Goal: Task Accomplishment & Management: Use online tool/utility

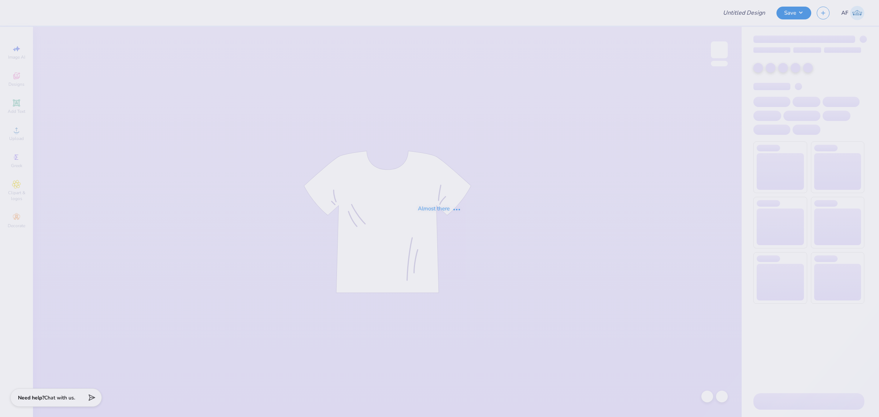
type input "[PERSON_NAME] : [GEOGRAPHIC_DATA]"
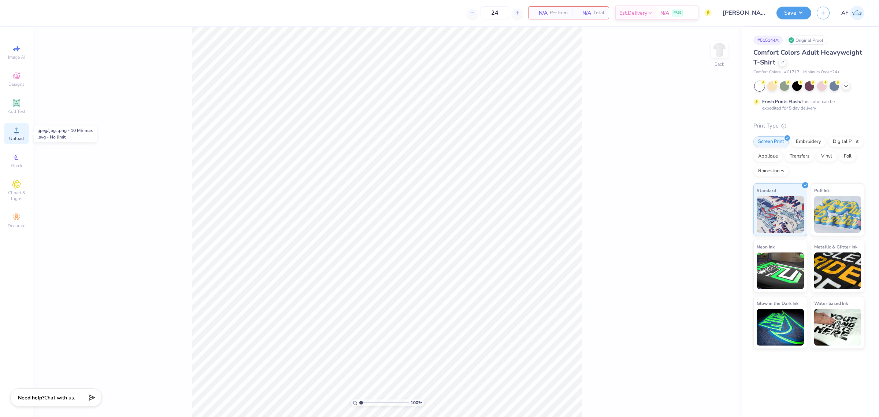
click at [16, 123] on div "Upload" at bounding box center [17, 134] width 26 height 22
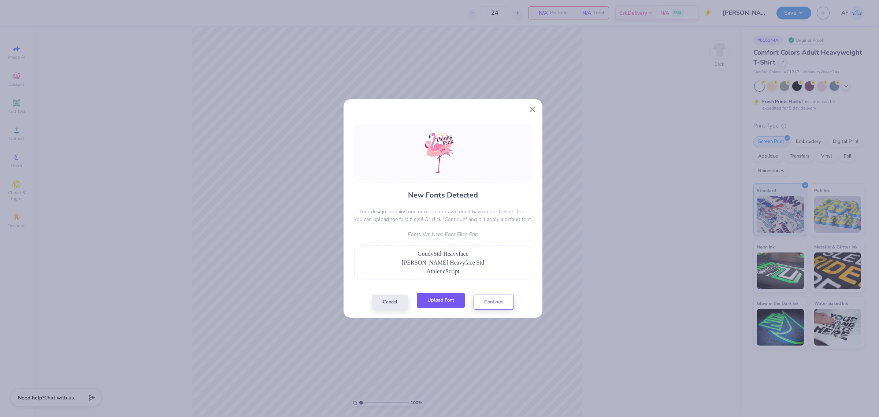
click at [439, 302] on button "Upload Font" at bounding box center [441, 300] width 48 height 15
click at [435, 303] on button "Upload Font" at bounding box center [441, 300] width 48 height 15
click at [503, 305] on button "Continue" at bounding box center [494, 300] width 40 height 15
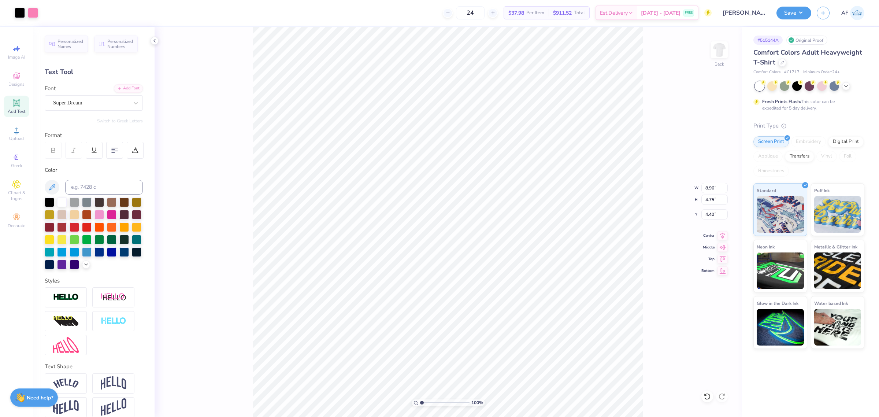
click at [136, 89] on div "Personalized Names Personalized Numbers Text Tool Add Font Font Super Dream Swi…" at bounding box center [94, 222] width 122 height 390
click at [132, 89] on div "Add Font" at bounding box center [128, 88] width 29 height 8
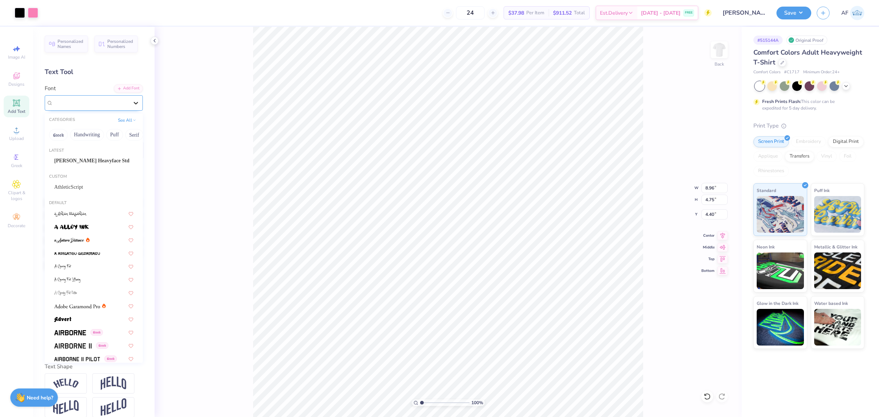
click at [132, 102] on icon at bounding box center [135, 102] width 7 height 7
click at [70, 189] on span "AthleticScript" at bounding box center [68, 187] width 29 height 8
type input "8.83"
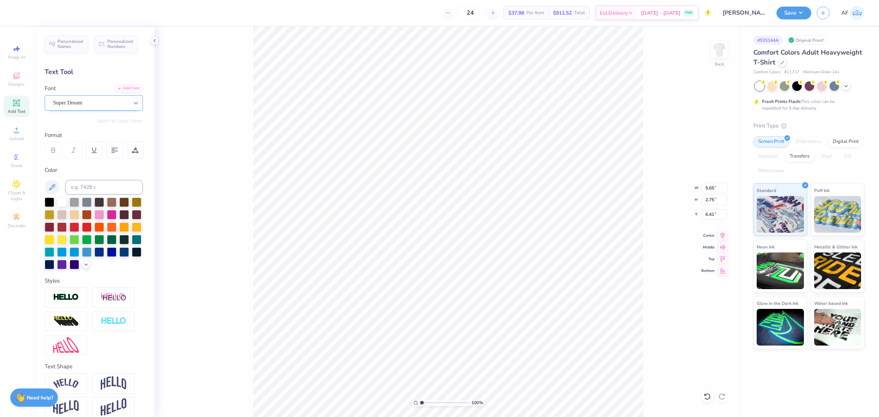
click at [132, 105] on icon at bounding box center [135, 102] width 7 height 7
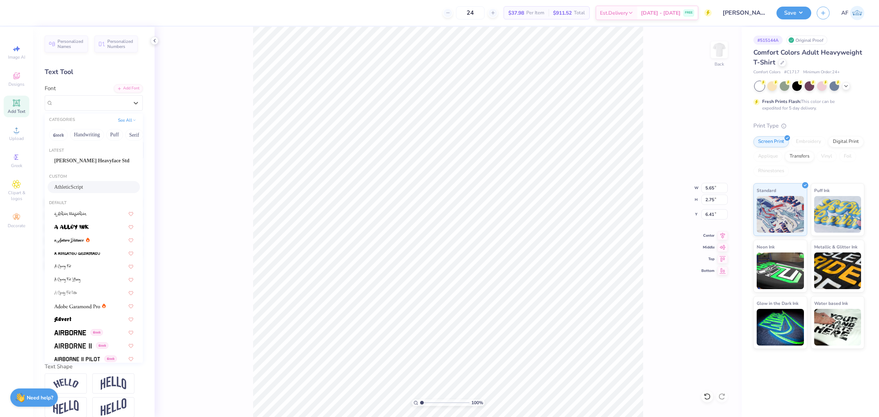
click at [70, 184] on span "AthleticScript" at bounding box center [68, 187] width 29 height 8
type input "3.80"
type input "2.64"
type input "6.55"
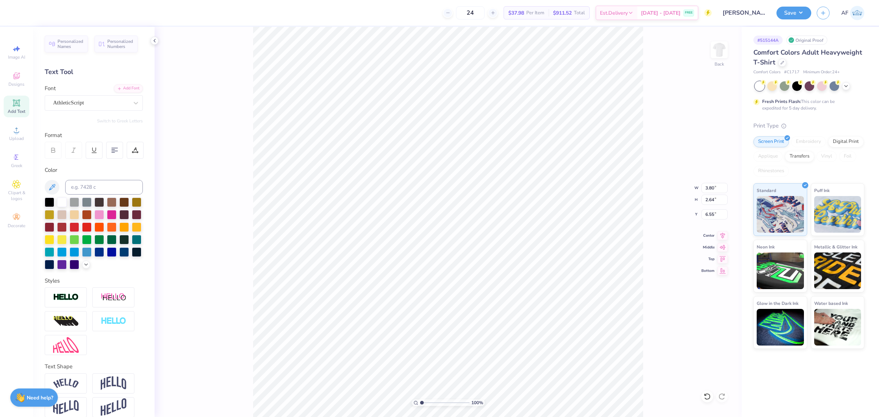
type input "8.60"
type input "3.08"
type input "4.40"
click at [86, 103] on div "Super Dream" at bounding box center [90, 102] width 77 height 11
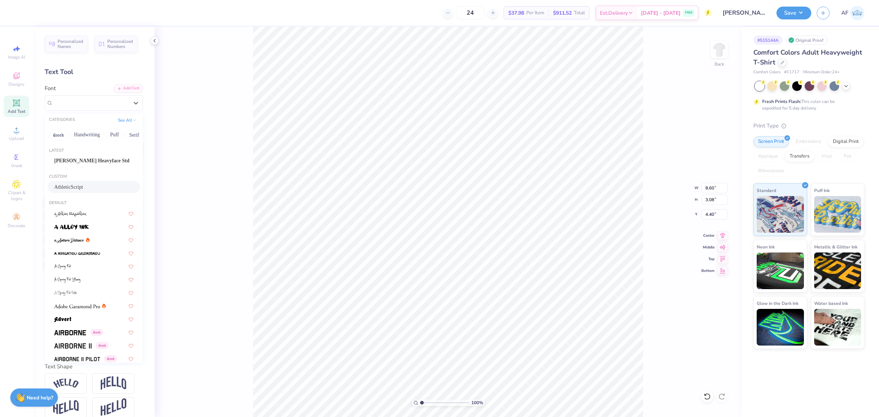
click at [69, 184] on span "AthleticScript" at bounding box center [68, 187] width 29 height 8
type input "5.48"
type input "2.79"
type input "4.66"
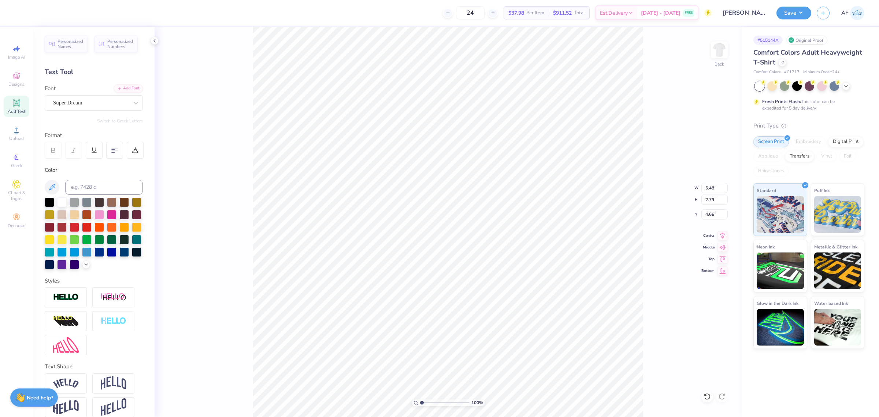
type input "8.60"
type input "3.08"
type input "4.54"
click at [75, 108] on div "Super Dream" at bounding box center [90, 102] width 77 height 11
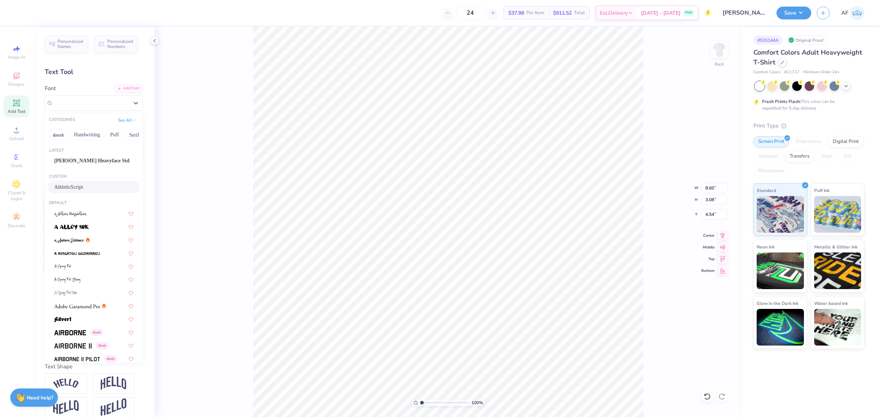
click at [74, 188] on span "AthleticScript" at bounding box center [68, 187] width 29 height 8
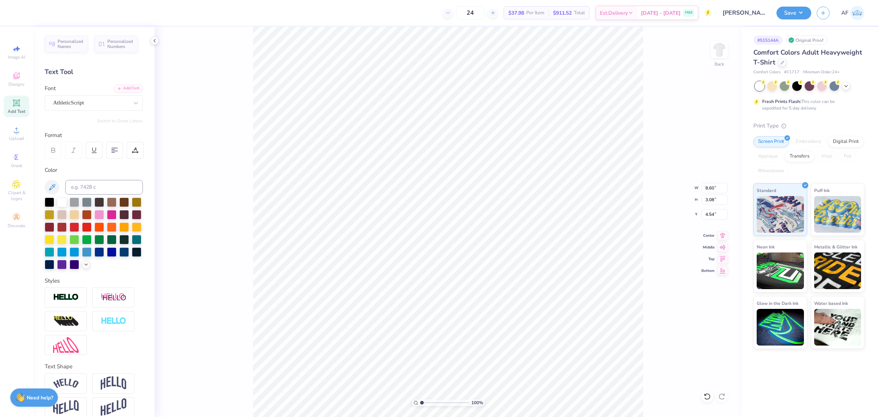
type input "5.48"
type input "2.79"
type input "4.81"
click at [115, 153] on icon at bounding box center [114, 150] width 7 height 7
type input "4.09"
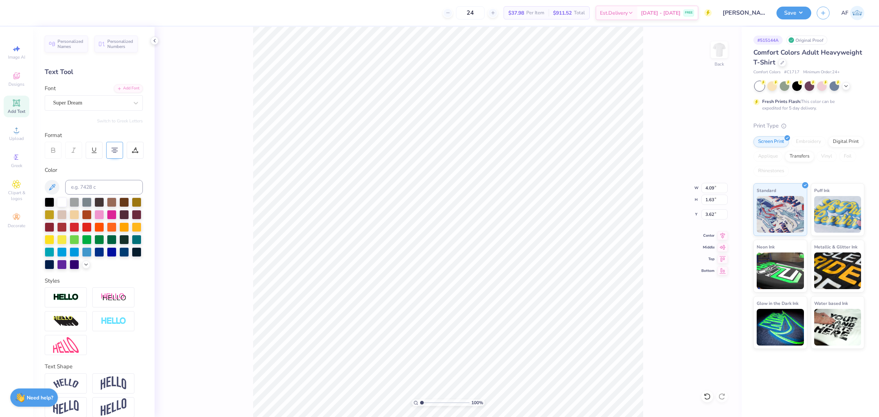
type input "1.63"
type input "3.62"
click at [92, 106] on div "Super Dream" at bounding box center [90, 102] width 77 height 11
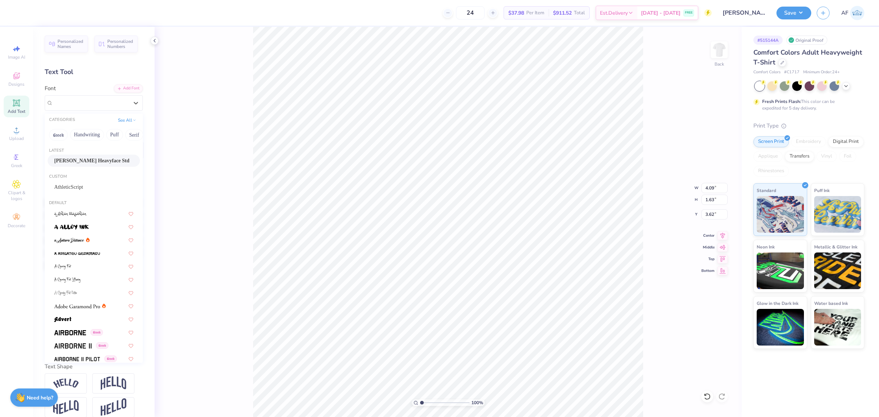
click at [93, 162] on span "[PERSON_NAME] Heavyface Std" at bounding box center [91, 161] width 75 height 8
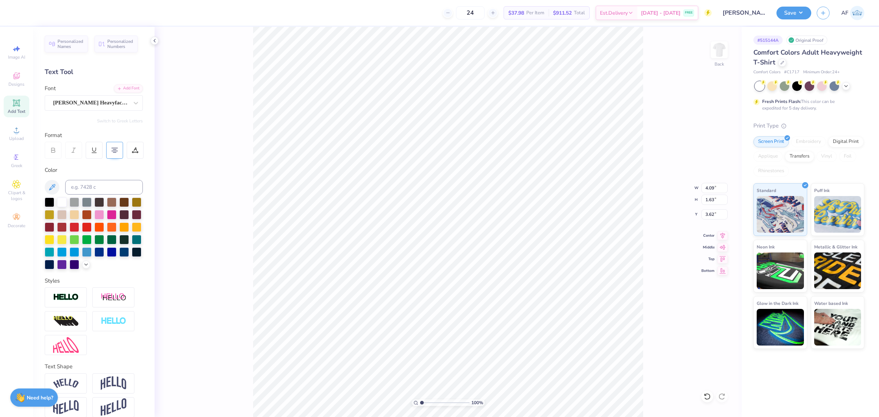
type input "5.05"
type input "1.78"
type input "3.53"
type input "1.86883017641878"
type input "3.50"
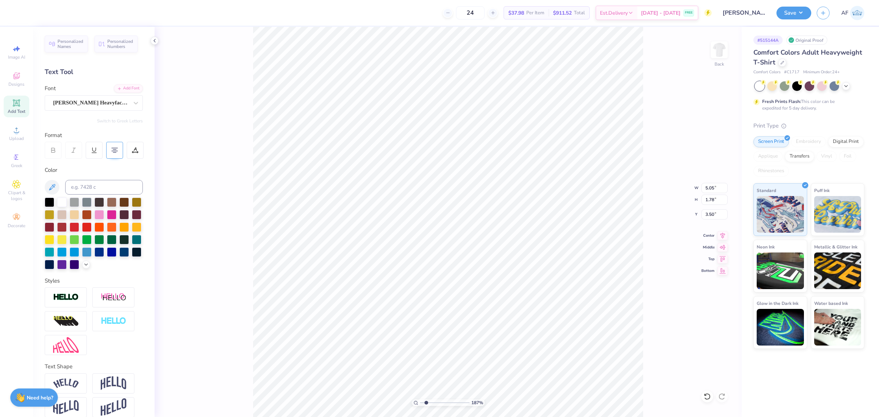
type input "1.86883017641878"
type input "3.39"
type input "1.86883017641878"
type input "12.39"
type input "18.00"
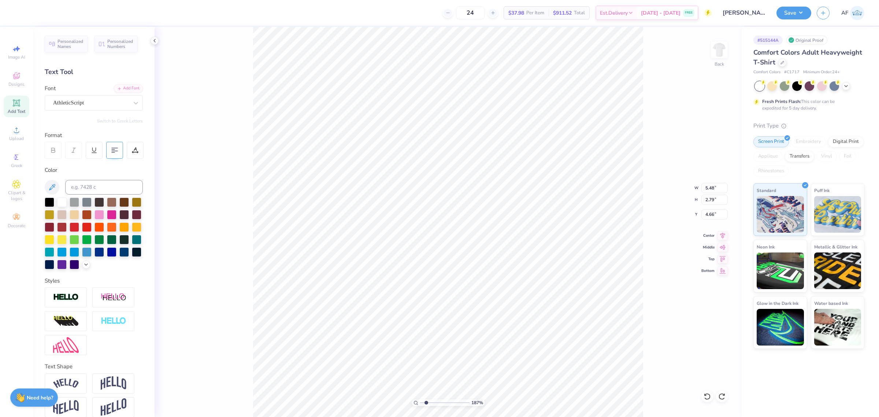
type input "3.50"
click at [427, 366] on li "Bring to Front" at bounding box center [413, 364] width 58 height 14
click at [603, 417] on html "Art colors 24 $37.98 Per Item $911.52 Total Est. Delivery [DATE] - [DATE] FREE …" at bounding box center [439, 208] width 879 height 417
click at [86, 13] on div at bounding box center [86, 12] width 10 height 10
type input "1.23175200926507"
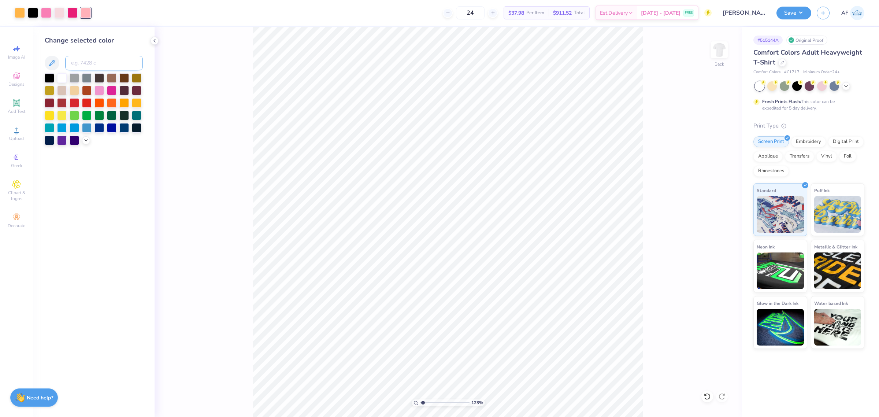
click at [92, 64] on input at bounding box center [104, 63] width 78 height 15
type input "211"
click at [209, 119] on div "123 % Back" at bounding box center [448, 222] width 587 height 390
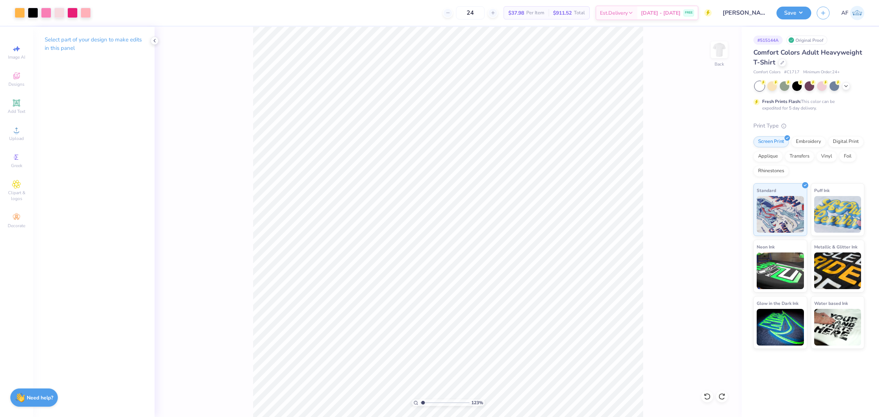
click at [160, 97] on div "123 % Back" at bounding box center [448, 222] width 587 height 390
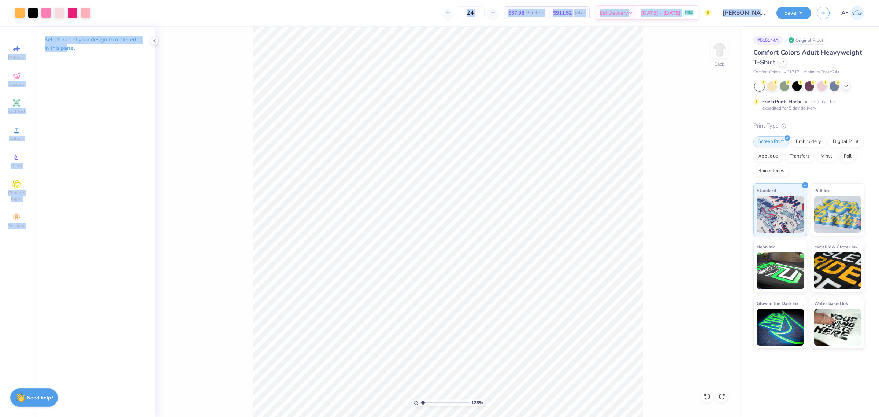
drag, startPoint x: 72, startPoint y: 12, endPoint x: 71, endPoint y: 51, distance: 38.8
click at [69, 51] on div "Art colors 24 $37.98 Per Item $911.52 Total Est. Delivery [DATE] - [DATE] FREE …" at bounding box center [439, 208] width 879 height 417
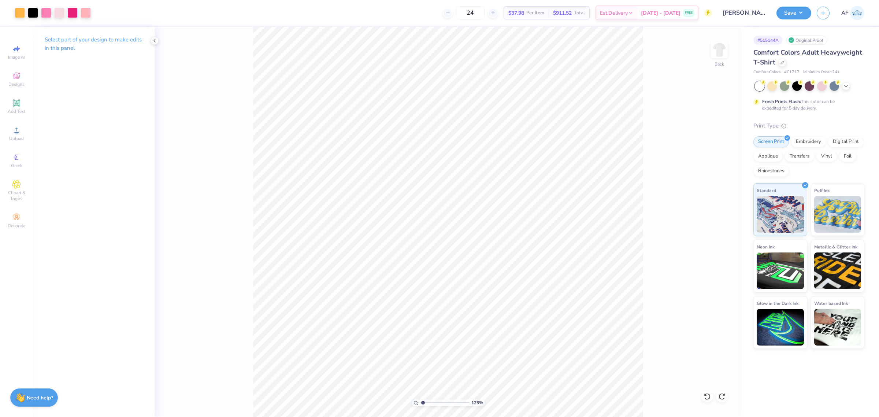
click at [171, 72] on div "123 % Back" at bounding box center [448, 222] width 587 height 390
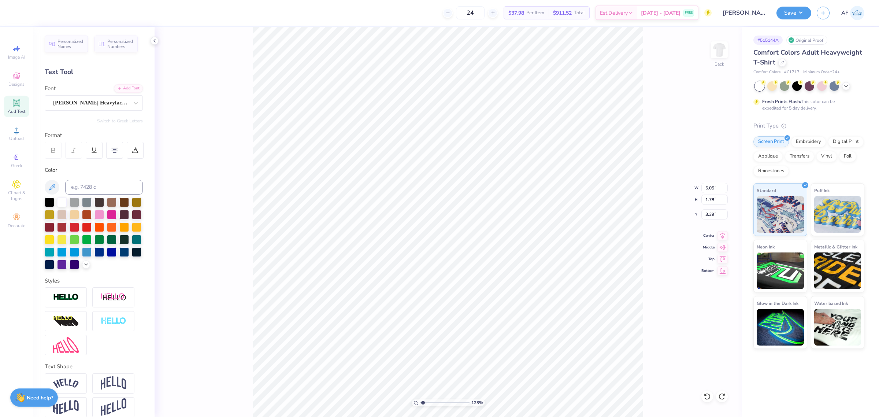
type input "1.23175200926507"
type input "7.84"
type input "10.63"
type input "10.87"
type input "1.23175200926507"
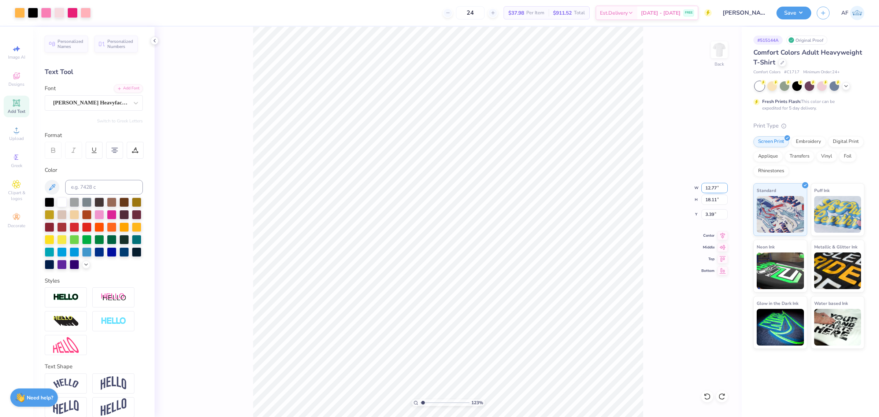
click at [706, 188] on input "12.77" at bounding box center [715, 188] width 26 height 10
type input "12"
type input "1.23175200926507"
type input "12.00"
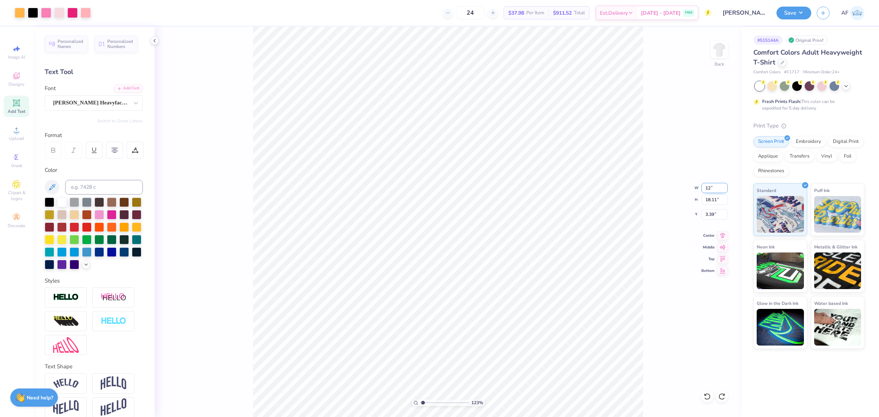
type input "17.03"
type input "3.93"
click at [711, 202] on input "17.03" at bounding box center [715, 200] width 26 height 10
type input "15"
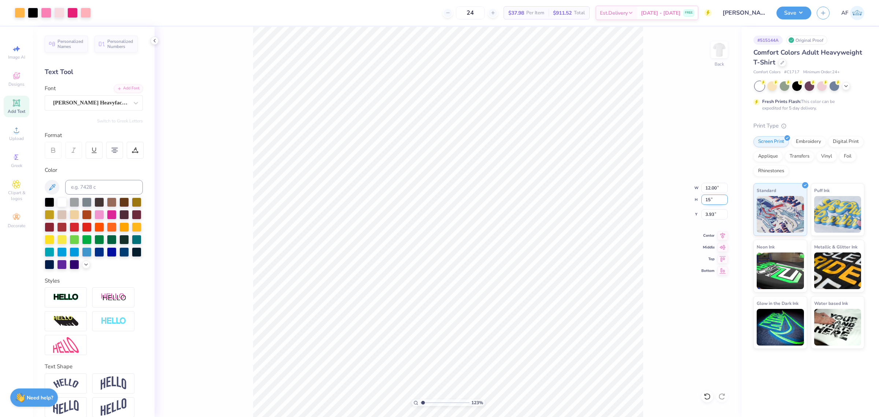
type input "1.23175200926507"
type input "10.57"
type input "15.00"
click at [709, 215] on input "4.94" at bounding box center [715, 214] width 26 height 10
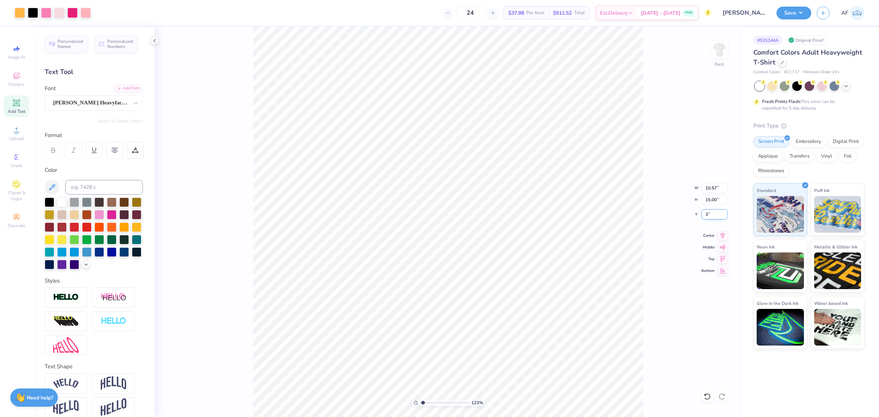
type input "3"
type input "1.23175200926507"
type input "3.00"
click at [720, 239] on icon at bounding box center [723, 234] width 10 height 9
click at [47, 20] on div "Art colors" at bounding box center [45, 13] width 91 height 26
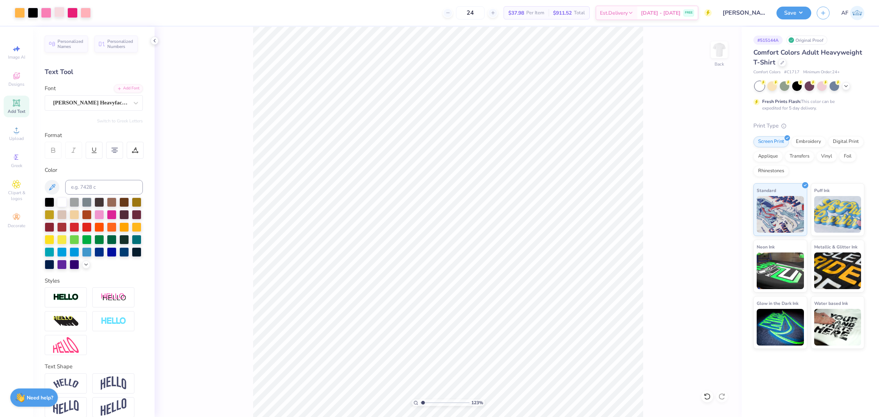
click at [56, 13] on div at bounding box center [59, 12] width 10 height 10
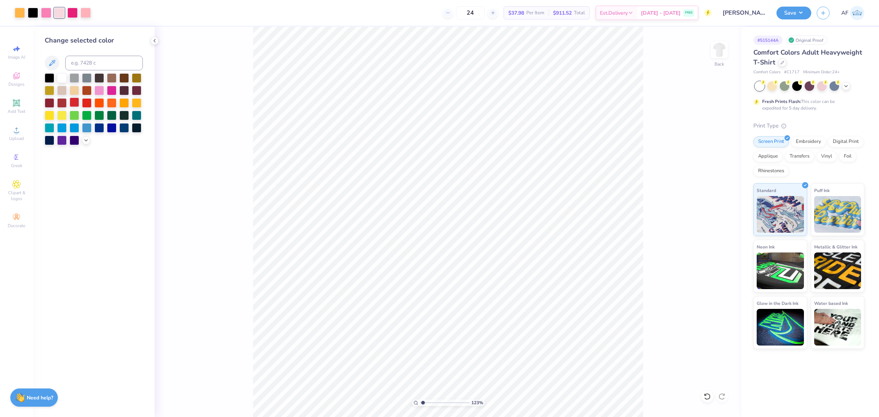
click at [76, 100] on div at bounding box center [75, 102] width 10 height 10
click at [102, 126] on div at bounding box center [100, 127] width 10 height 10
click at [134, 114] on div at bounding box center [137, 115] width 10 height 10
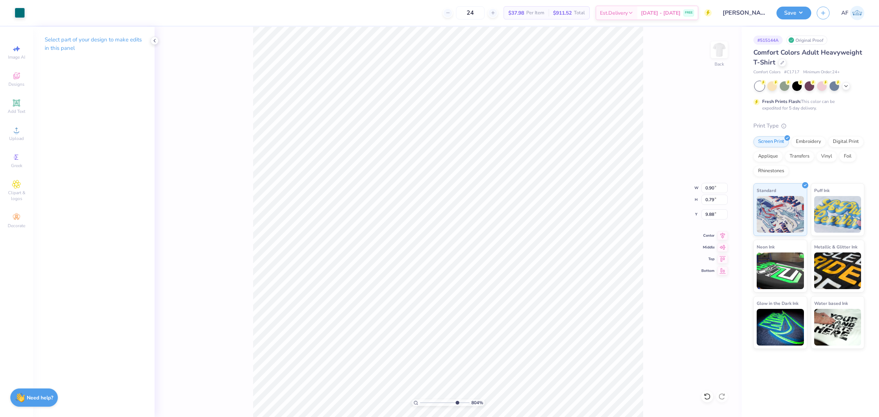
type input "8.03956949762593"
type input "1.60"
type input "1.14"
type input "9.77"
type input "2.30193532477902"
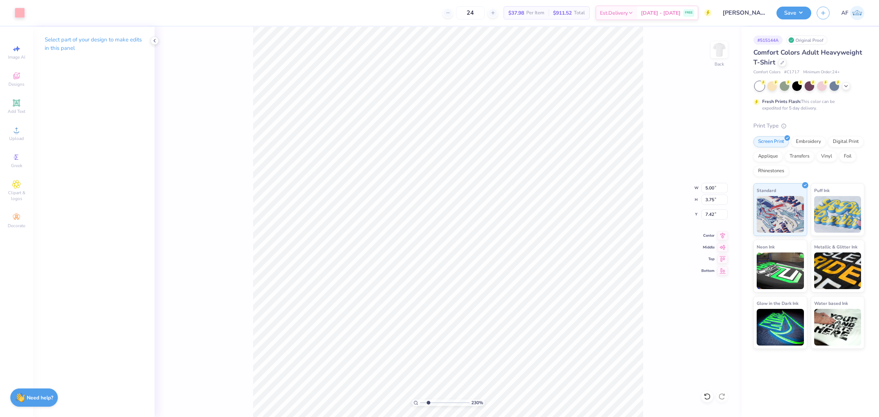
type input "7.50"
type input "2.30193532477902"
type input "7.42"
click at [58, 14] on div at bounding box center [59, 12] width 10 height 10
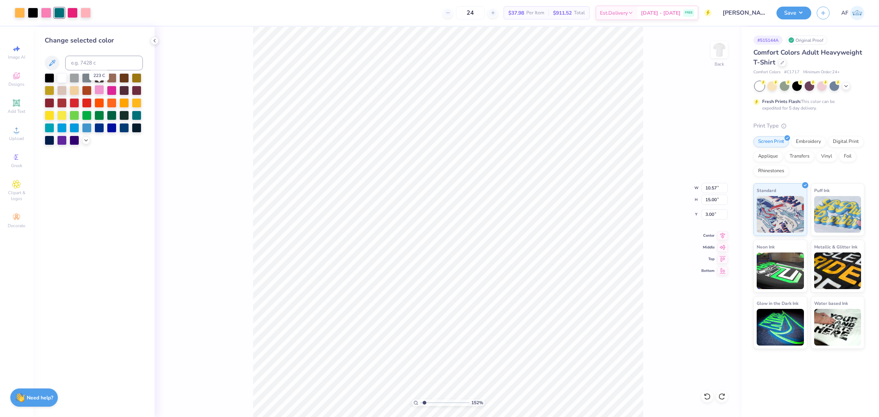
click at [98, 92] on div at bounding box center [100, 90] width 10 height 10
click at [113, 90] on div at bounding box center [112, 90] width 10 height 10
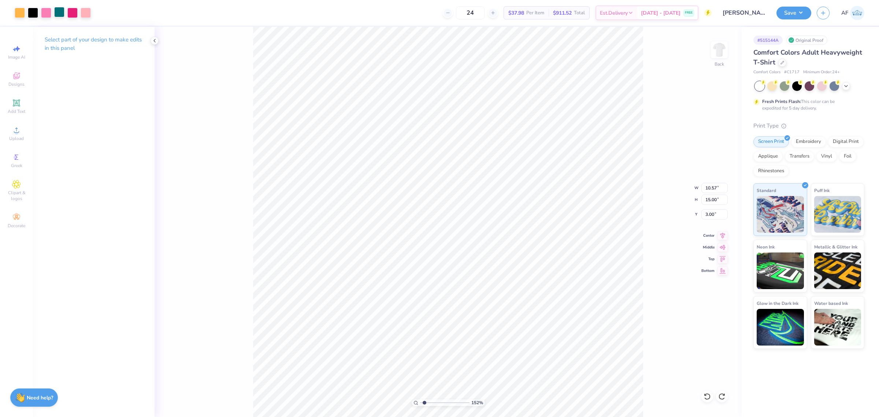
click at [58, 12] on div at bounding box center [59, 12] width 10 height 10
type input "1.51721301232853"
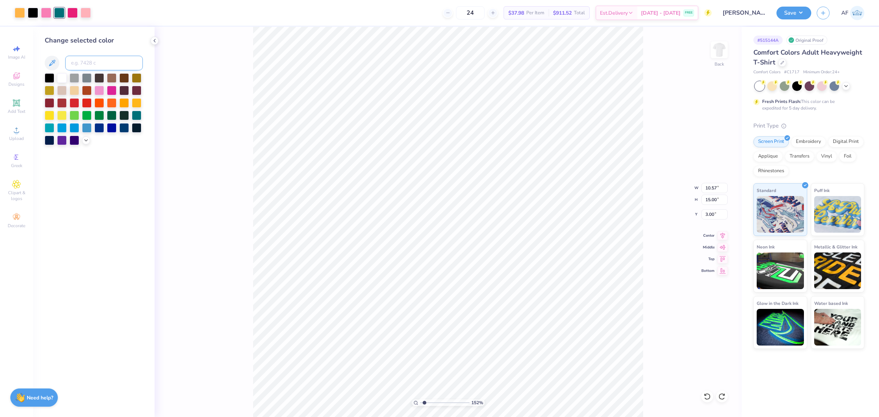
click at [114, 62] on input at bounding box center [104, 63] width 78 height 15
type input "211"
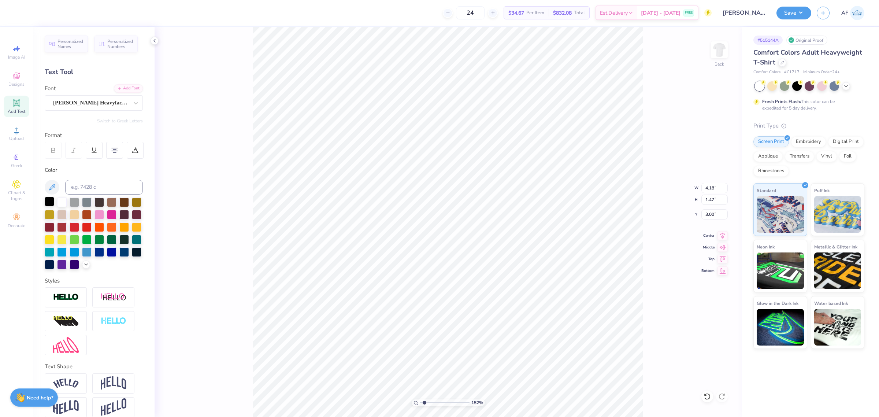
click at [49, 202] on div at bounding box center [50, 202] width 10 height 10
type input "4.3019261991114"
type input "3.48"
type input "1.23"
type input "3.05"
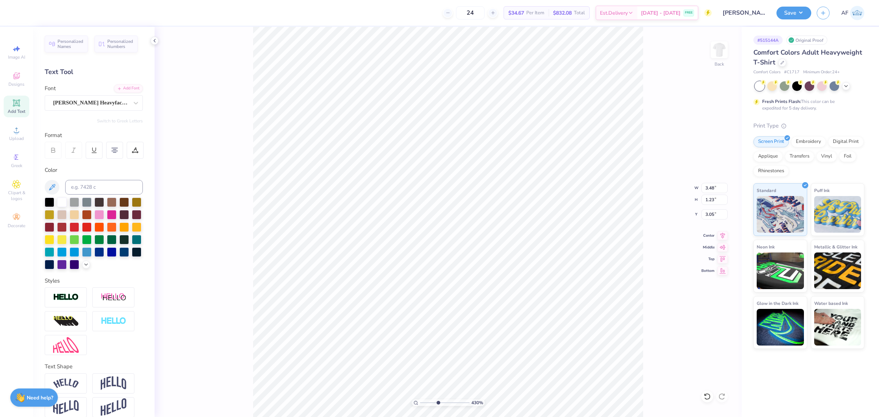
scroll to position [7, 3]
type input "4.3019261991114"
type input "3.44"
type input "1.51721301232853"
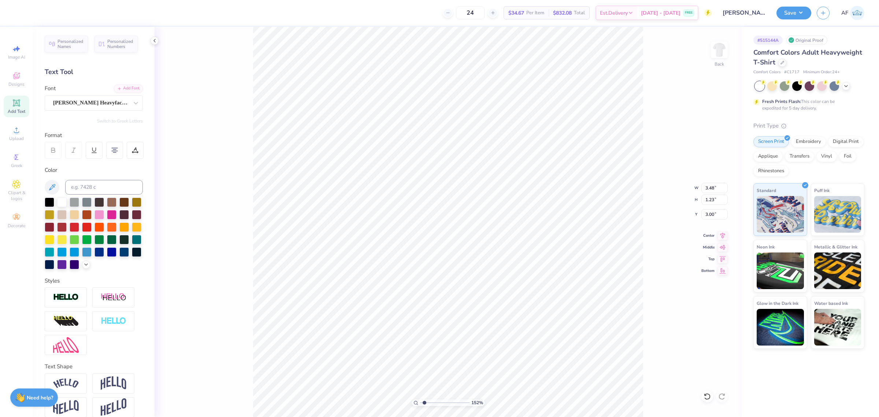
type textarea "SIGMA LAMBDA GAMMA"
type input "1.51721301232853"
type textarea "SIGMA LAMBDA G GAMMA"
type input "1.51721301232853"
type textarea "SIGMA LAMBDA GA GAMMA"
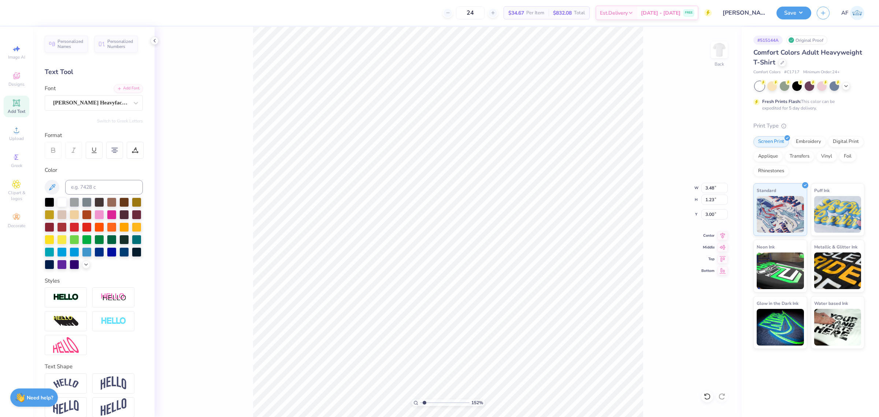
type input "1.51721301232853"
type textarea "SIGMA LAMBDA GAM GAMMA"
type input "1.51721301232853"
type textarea "SIGMA LAMBDA [PERSON_NAME] GAMMA"
type input "1.51721301232853"
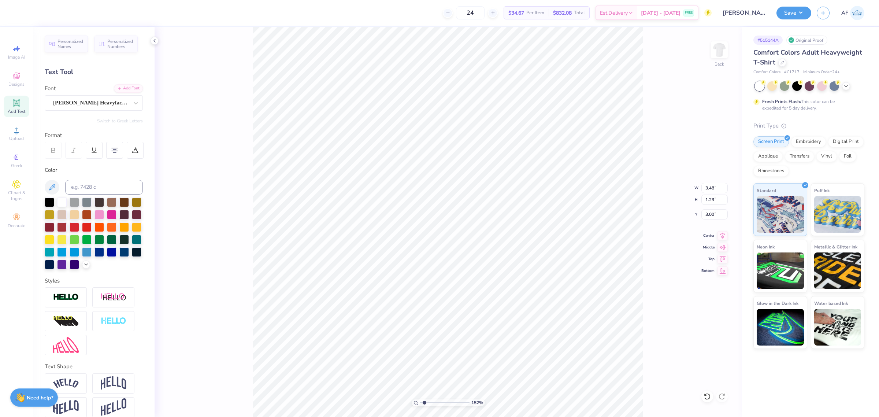
scroll to position [7, 4]
type textarea "SIGMA LAMBDA GAMMA GAMMA"
type input "1.51721301232853"
type textarea "SIGMA LAMBDA GAMMA"
type input "1.51721301232853"
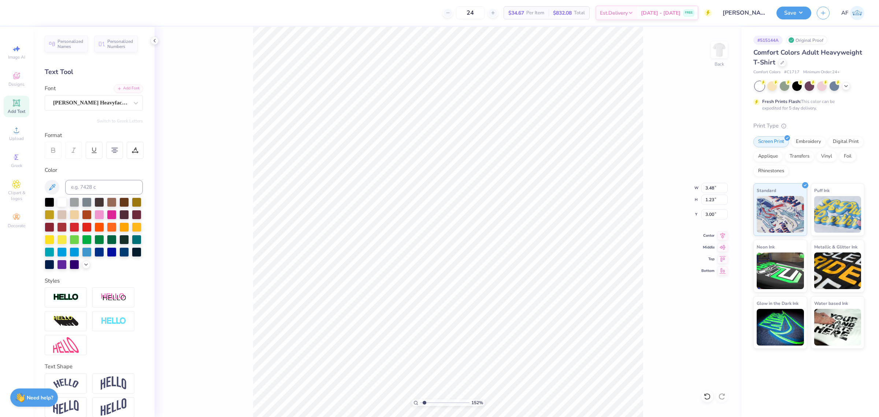
type textarea "SIGMA LAMBDA GAMMA"
type input "2.8354134614948"
type input "3.41"
type input "2.8354134614948"
type input "6.06"
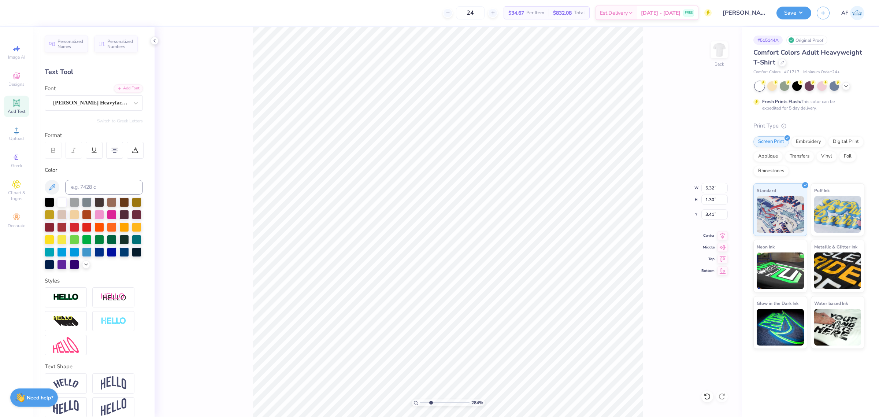
type input "1.48"
type input "3.23"
type input "2.8354134614948"
type input "3.19"
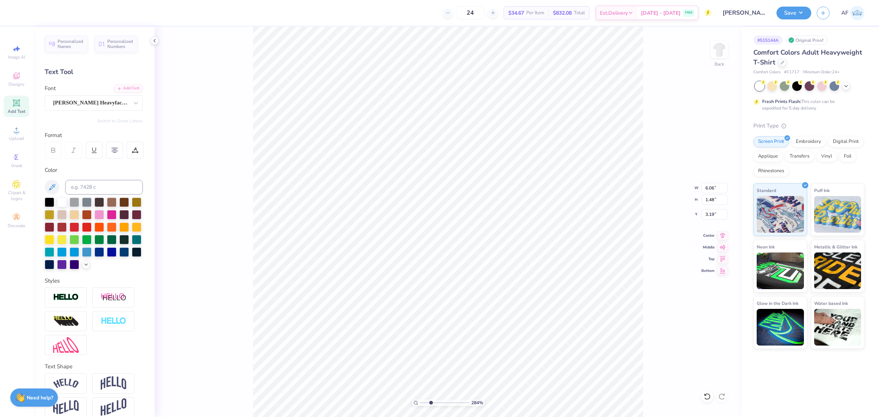
type input "2.8354134614948"
type input "3.00"
type input "2.8354134614948"
type input "3.87"
type input "2.8354134614948"
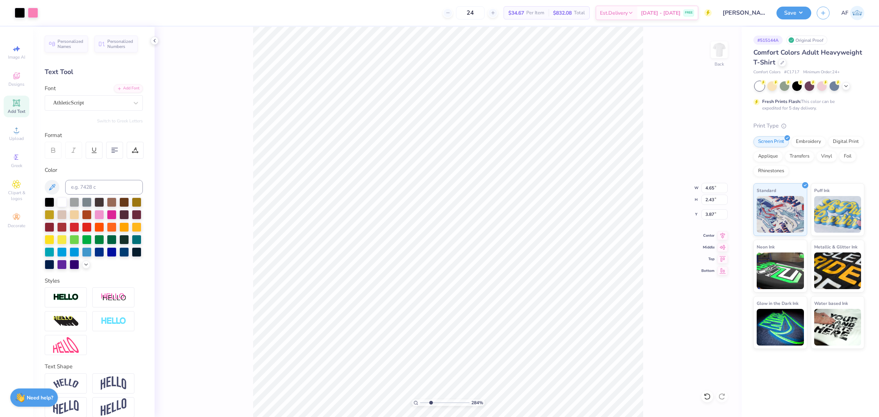
type input "3.91"
type input "2.8354134614948"
type input "3.99"
type input "1"
click at [806, 10] on button "Save" at bounding box center [794, 11] width 35 height 13
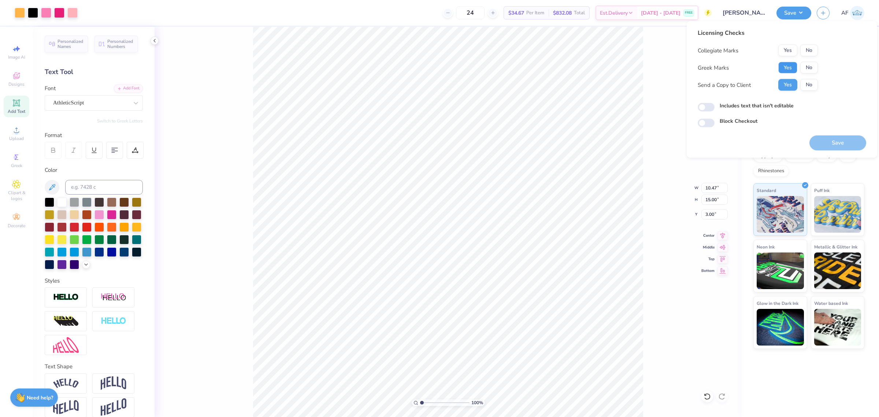
click at [790, 68] on button "Yes" at bounding box center [788, 68] width 19 height 12
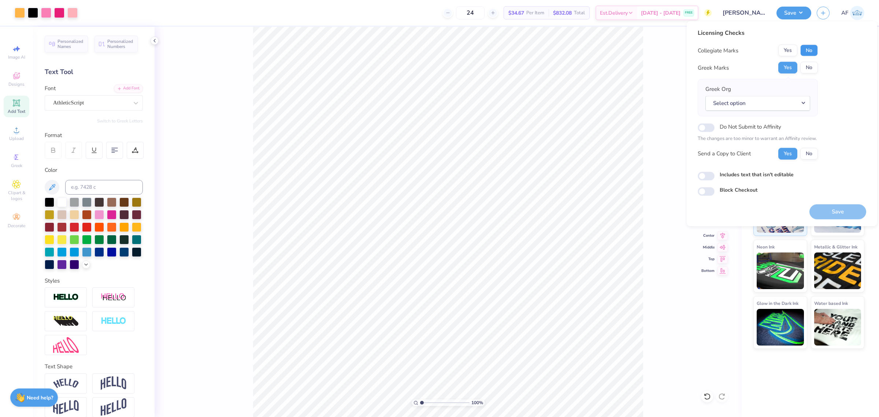
click at [809, 48] on button "No" at bounding box center [810, 51] width 18 height 12
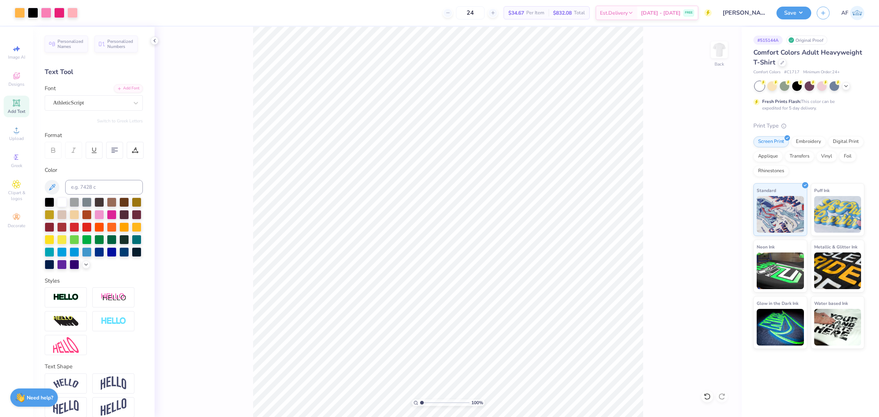
click at [247, 310] on div "100 % Back" at bounding box center [448, 222] width 587 height 390
click at [801, 15] on button "Save" at bounding box center [794, 11] width 35 height 13
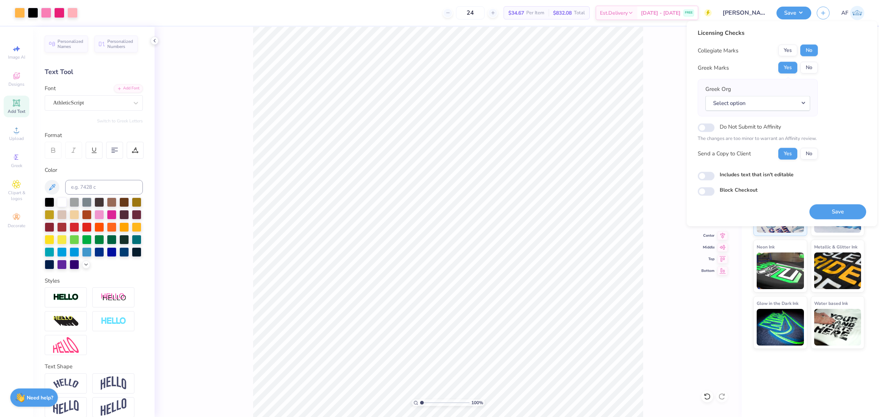
drag, startPoint x: 846, startPoint y: 204, endPoint x: 806, endPoint y: 119, distance: 94.1
click at [806, 119] on div "Licensing Checks Collegiate Marks Yes No Greek Marks Yes No Greek Org Select op…" at bounding box center [782, 124] width 169 height 191
click at [750, 101] on button "Select option" at bounding box center [758, 103] width 105 height 15
click at [770, 145] on link "Sigma Lambda Gamma" at bounding box center [758, 151] width 99 height 12
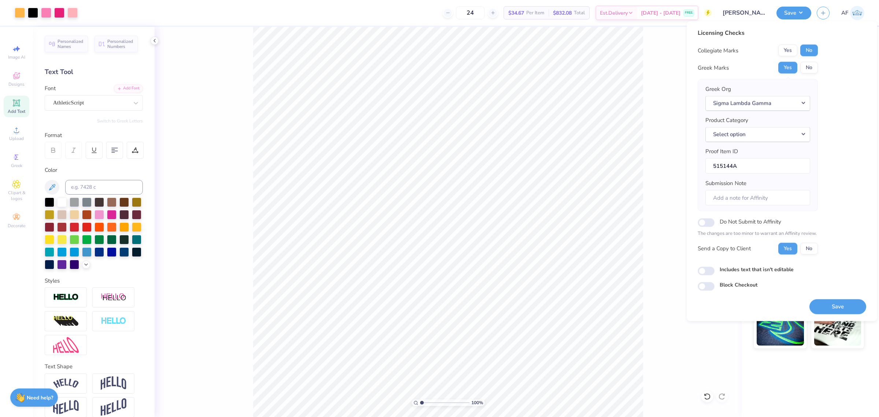
drag, startPoint x: 828, startPoint y: 303, endPoint x: 787, endPoint y: 144, distance: 164.7
click at [787, 144] on div "Licensing Checks Collegiate Marks Yes No Greek Marks Yes No Greek Org Sigma Lam…" at bounding box center [782, 171] width 169 height 285
click at [776, 127] on button "Select option" at bounding box center [758, 134] width 105 height 15
click at [768, 155] on link "Short sleeve t-shirts" at bounding box center [758, 161] width 99 height 12
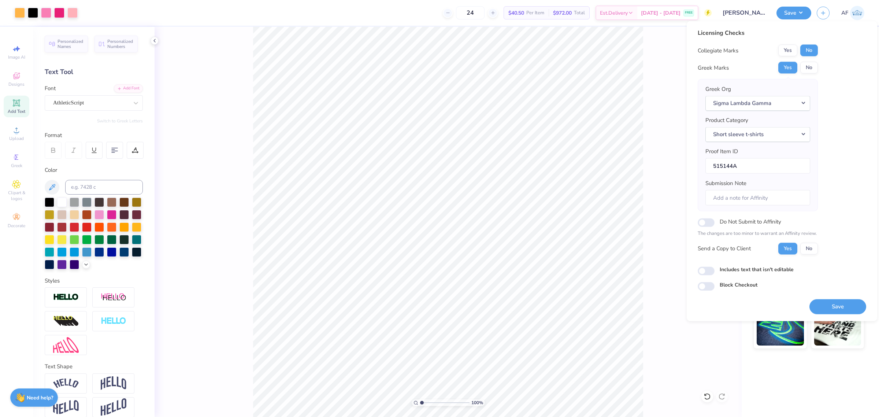
drag, startPoint x: 842, startPoint y: 306, endPoint x: 775, endPoint y: 40, distance: 275.0
click at [821, 99] on div "Licensing Checks Collegiate Marks Yes No Greek Marks Yes No Greek Org Sigma Lam…" at bounding box center [782, 171] width 169 height 285
click at [813, 305] on button "Save" at bounding box center [838, 306] width 57 height 15
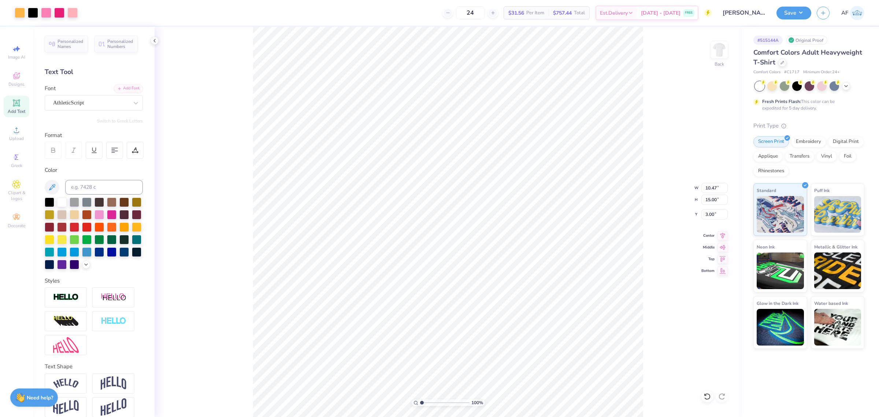
click at [713, 90] on div "100 % Back W 10.47 10.47 " H 15.00 15.00 " Y 3.00 3.00 " Center Middle Top Bott…" at bounding box center [448, 222] width 587 height 390
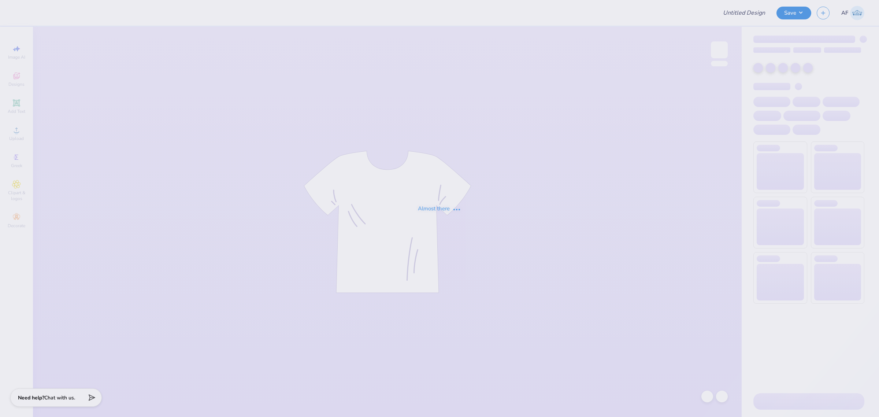
type input "ashleys bach"
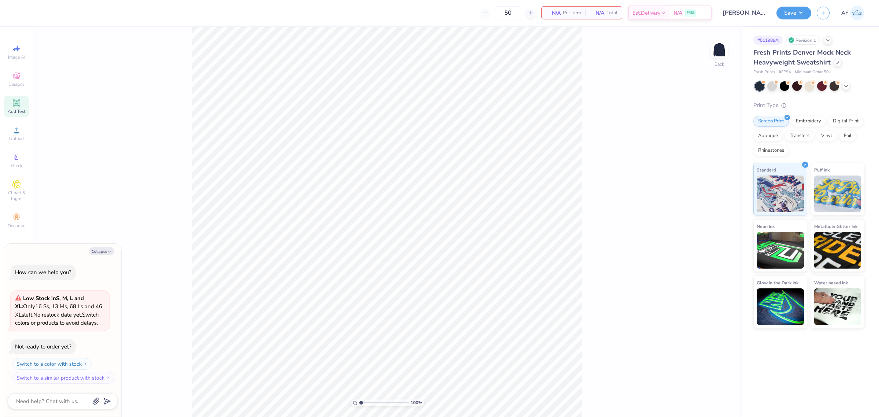
click at [19, 109] on span "Add Text" at bounding box center [17, 111] width 18 height 6
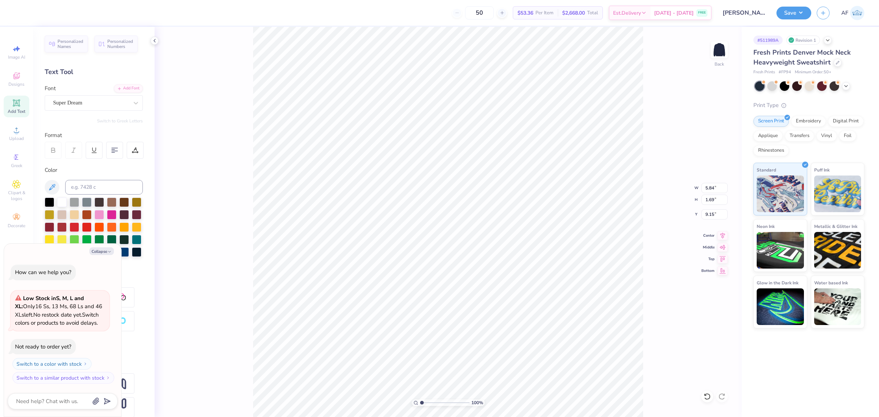
scroll to position [7, 1]
type textarea "x"
type textarea "U"
type textarea "x"
type textarea "UP"
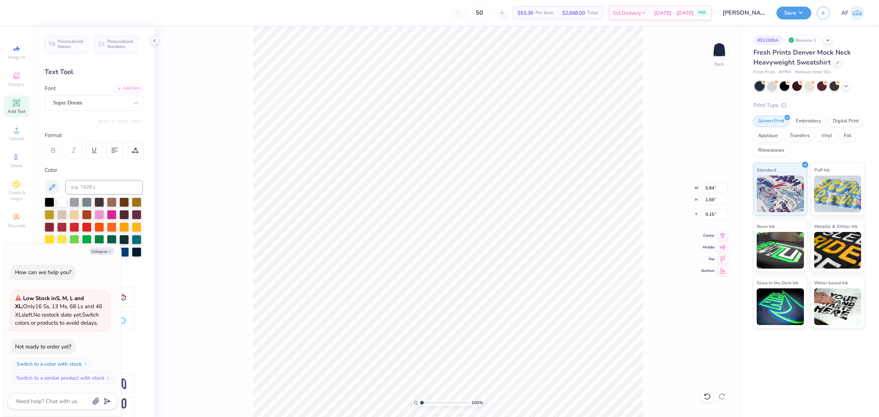
type textarea "x"
type textarea "UPD"
type textarea "x"
type textarea "UP"
type textarea "x"
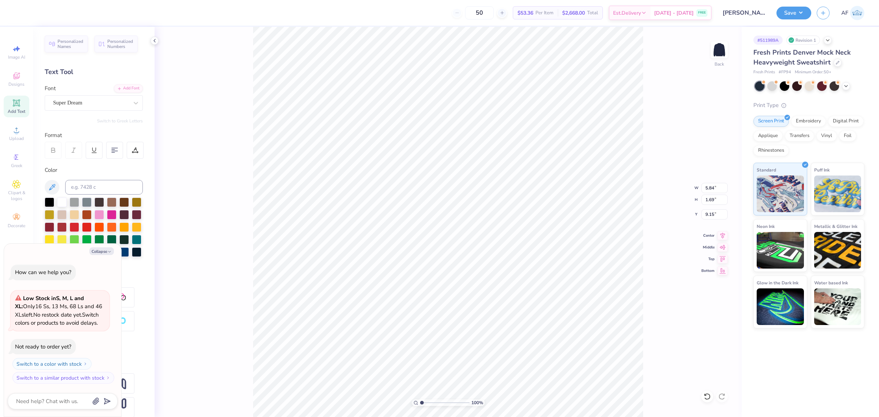
type textarea "UPS"
type textarea "x"
type textarea "UPST"
type textarea "x"
type textarea "UPSTA"
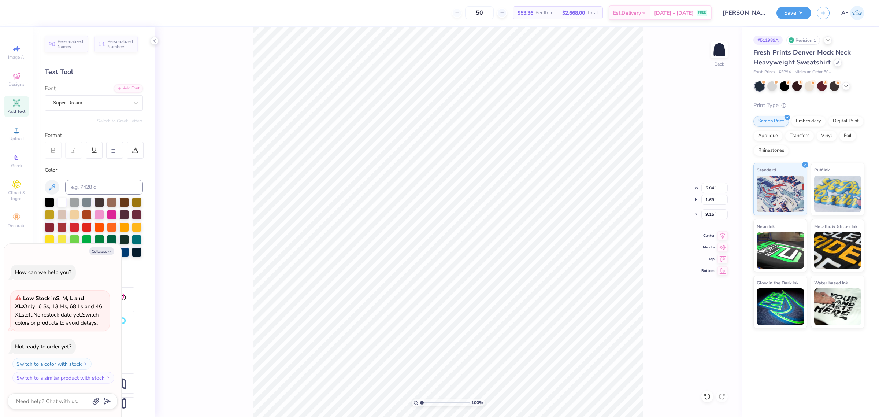
type textarea "x"
type textarea "UPSTATE"
type textarea "x"
type textarea "UPSTATE"
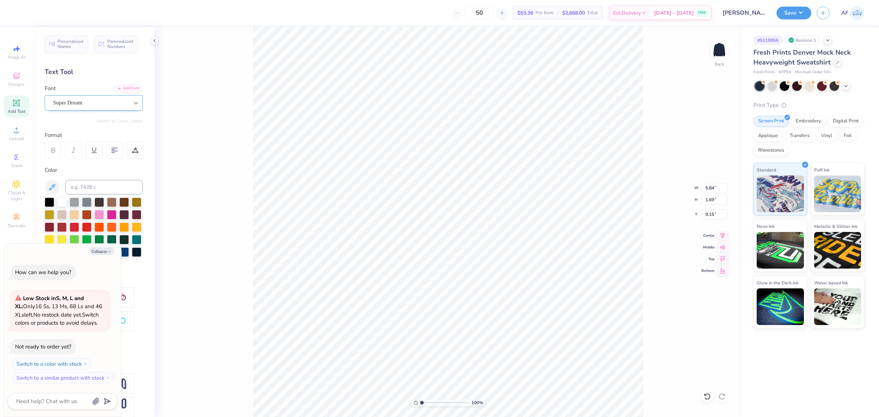
click at [133, 104] on div at bounding box center [135, 102] width 13 height 13
click at [126, 91] on div "Add Font" at bounding box center [128, 88] width 29 height 8
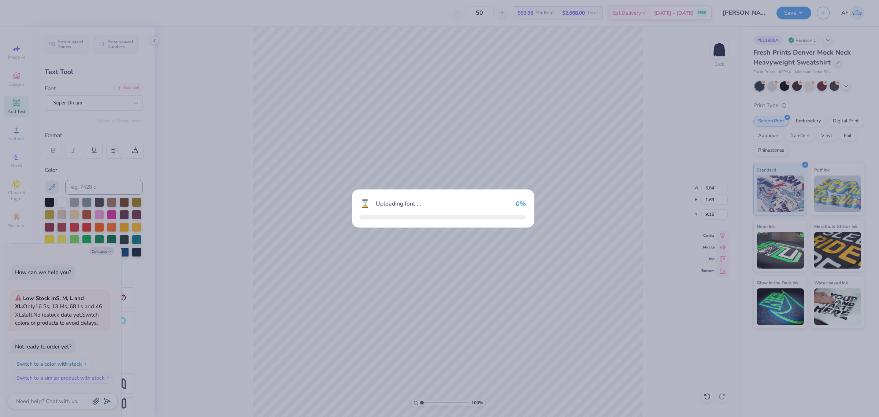
type textarea "x"
type input "9.67"
type input "1.76"
type input "9.12"
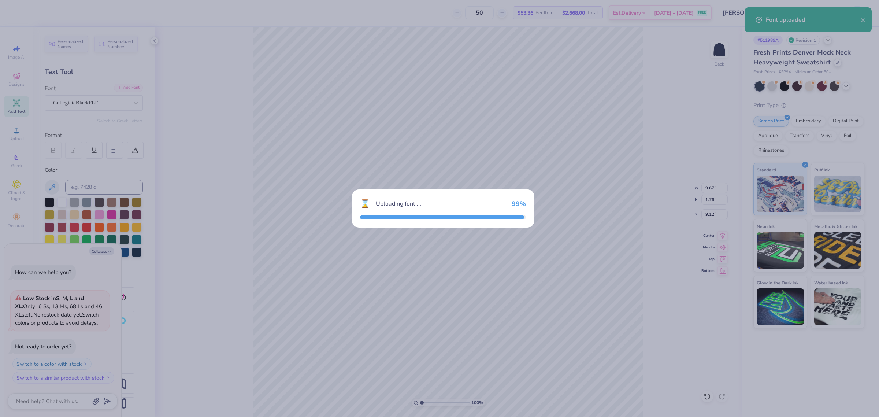
type textarea "x"
type input "11.92"
type input "2.01"
type input "8.99"
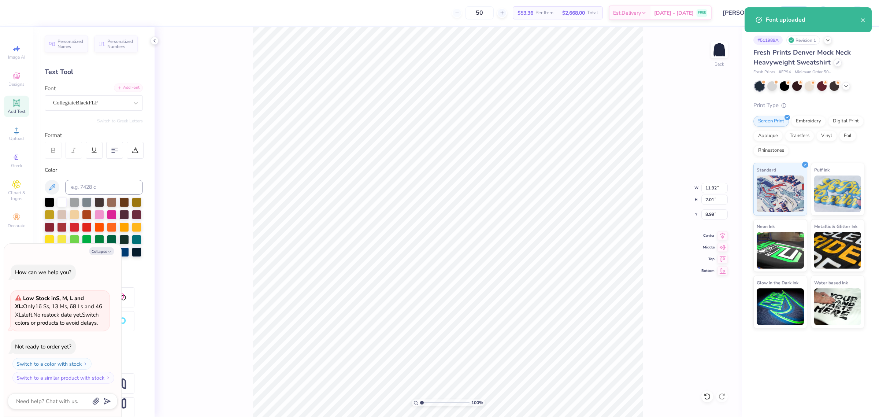
type textarea "x"
type input "3.71"
click at [713, 187] on input "11.92" at bounding box center [715, 188] width 26 height 10
type input "12.5"
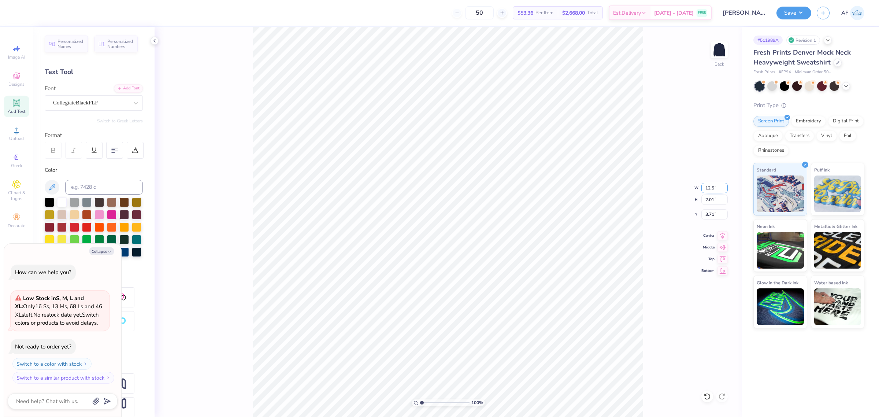
type textarea "x"
type input "12.50"
type input "2.11"
type input "3.66"
click at [706, 189] on input "12.50" at bounding box center [715, 188] width 26 height 10
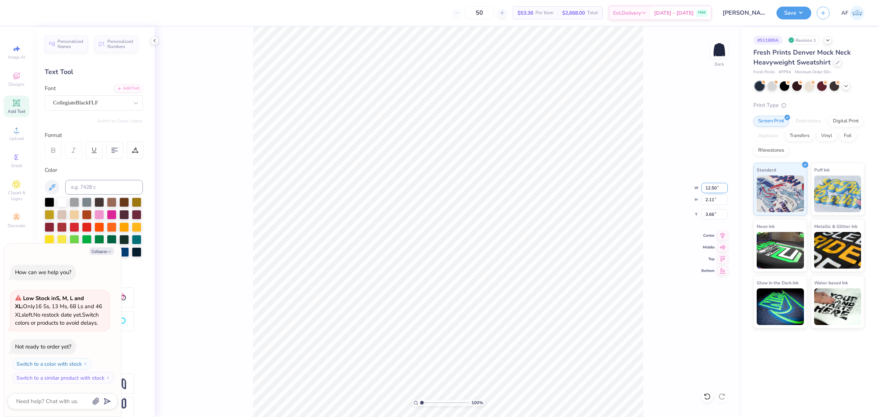
click at [706, 189] on input "12.50" at bounding box center [715, 188] width 26 height 10
type input "15"
type textarea "x"
type input "15.00"
type input "2.53"
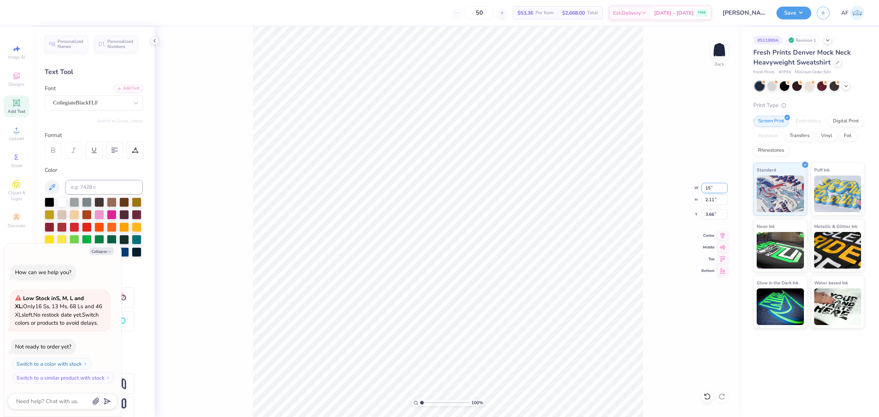
type input "3.45"
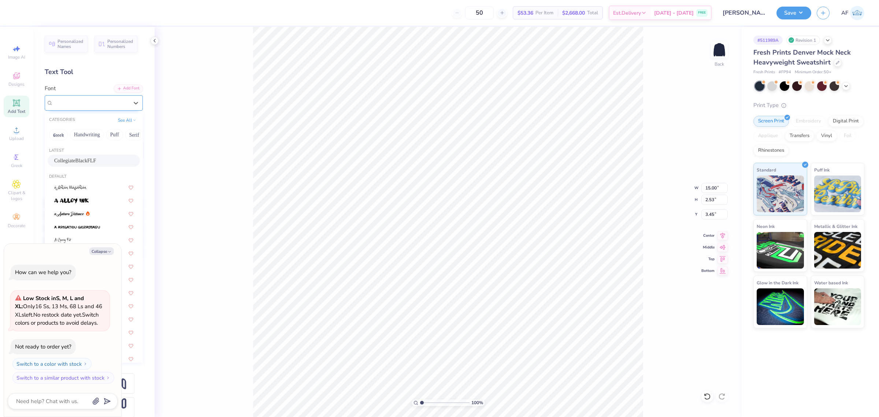
click at [115, 103] on div "CollegiateBlackFLF" at bounding box center [90, 102] width 77 height 11
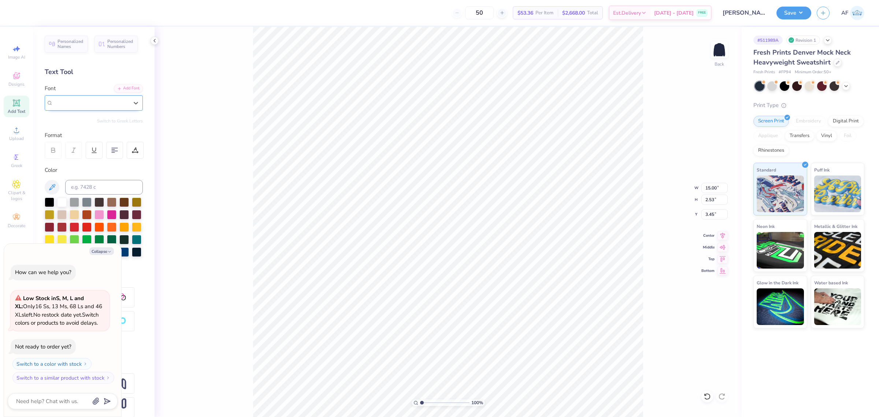
click at [115, 103] on div "CollegiateBlackFLF" at bounding box center [90, 103] width 75 height 8
click at [145, 230] on div "Personalized Names Personalized Numbers Text Tool Add Font Font Select is focus…" at bounding box center [94, 222] width 122 height 390
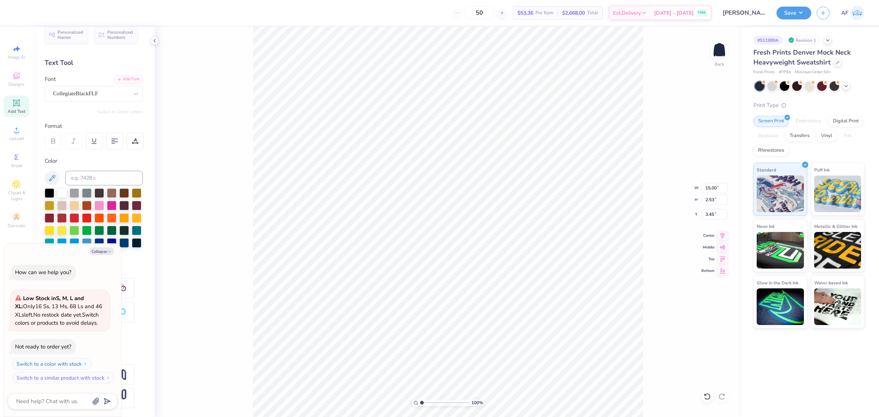
click at [111, 247] on div "Collapse How can we help you? Low Stock in S, M, L and XL : Only 16 Ss, 13 Ms, …" at bounding box center [62, 330] width 117 height 173
click at [107, 253] on icon "button" at bounding box center [109, 251] width 4 height 4
type textarea "x"
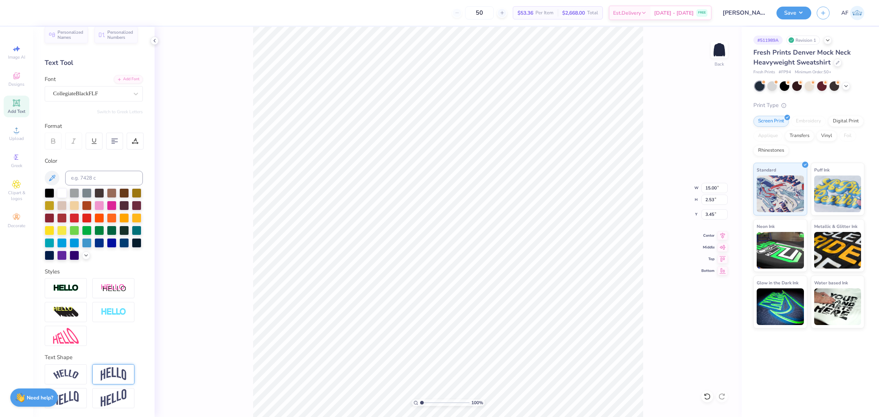
click at [113, 374] on img at bounding box center [114, 374] width 26 height 14
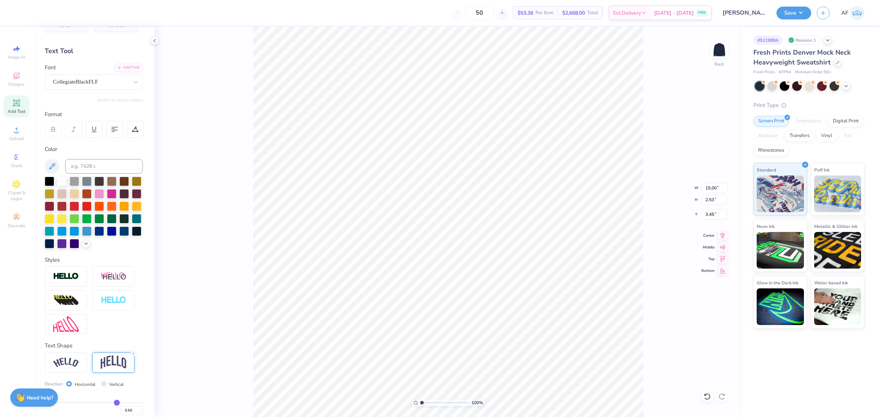
type input "5.64"
type input "1.89"
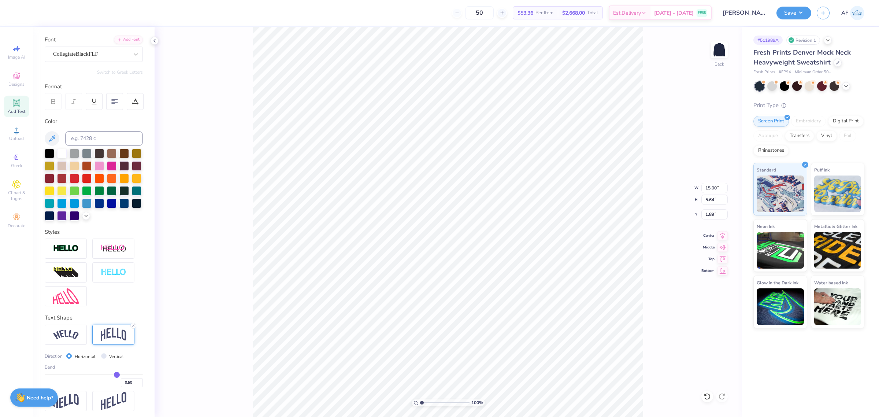
scroll to position [64, 0]
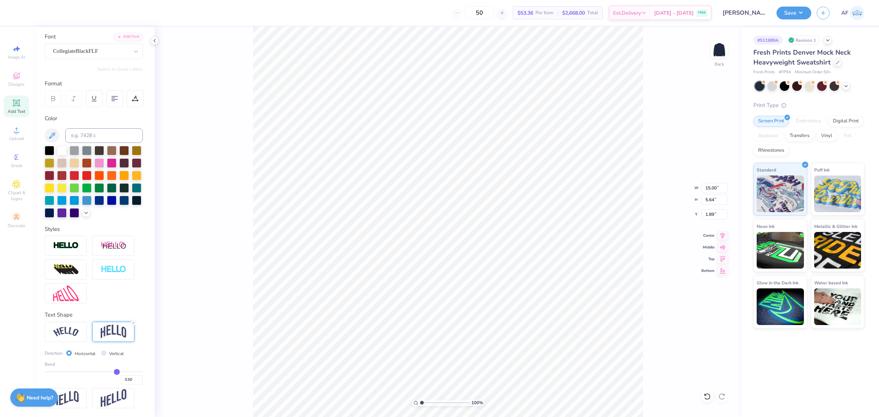
drag, startPoint x: 114, startPoint y: 374, endPoint x: 120, endPoint y: 374, distance: 6.2
click at [120, 374] on div "0.50" at bounding box center [94, 377] width 98 height 13
type input "0.66"
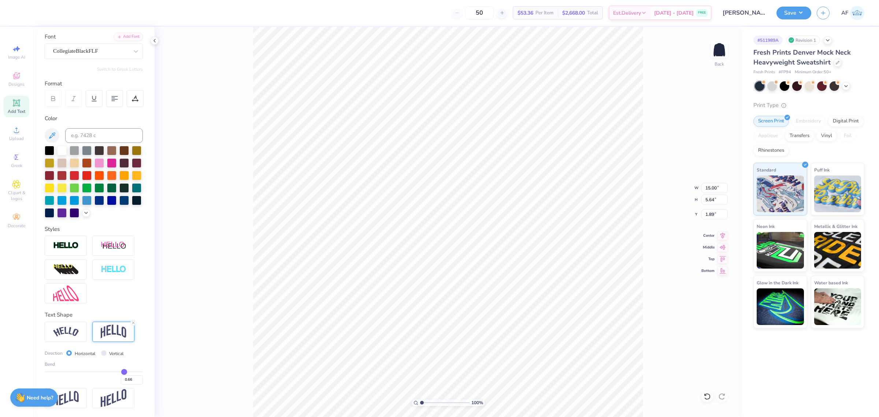
click at [118, 371] on input "range" at bounding box center [94, 371] width 98 height 1
type input "6.81"
type input "1.31"
click at [709, 184] on input "15.00" at bounding box center [715, 188] width 26 height 10
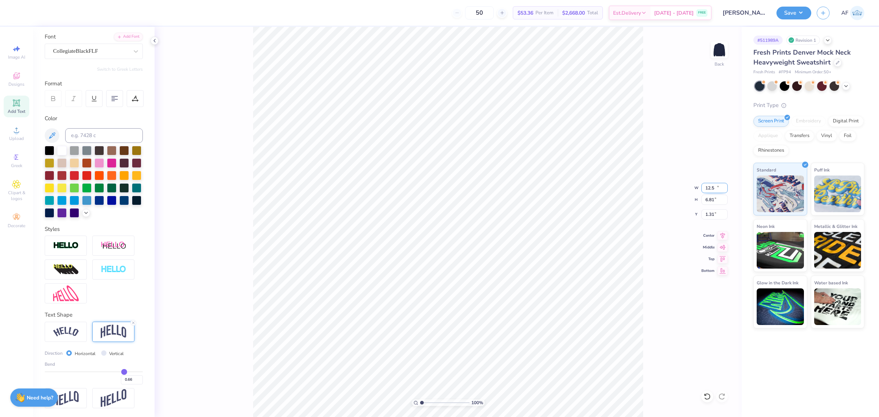
type input "12.50"
type input "5.67"
type input "1.87"
click at [121, 379] on input "0.66" at bounding box center [132, 379] width 22 height 9
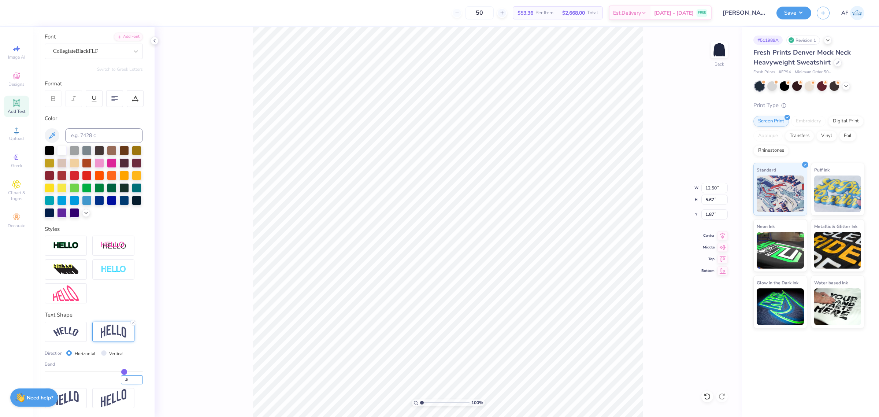
type input ".5"
type input "0.5"
type input "0.50"
type input "4.70"
click at [710, 217] on input "2.36" at bounding box center [715, 214] width 26 height 10
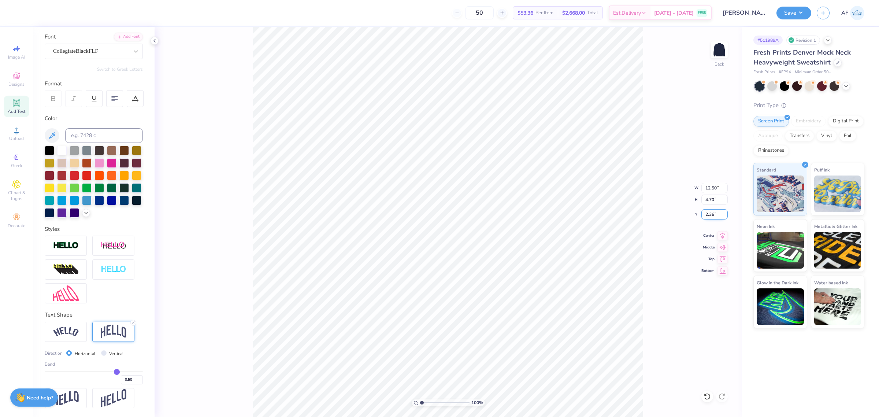
click at [710, 217] on input "2.36" at bounding box center [715, 214] width 26 height 10
type input "3.00"
click at [807, 15] on button "Save" at bounding box center [794, 11] width 35 height 13
click at [156, 305] on div "100 % Back" at bounding box center [448, 222] width 587 height 390
click at [807, 13] on button "Save" at bounding box center [794, 11] width 35 height 13
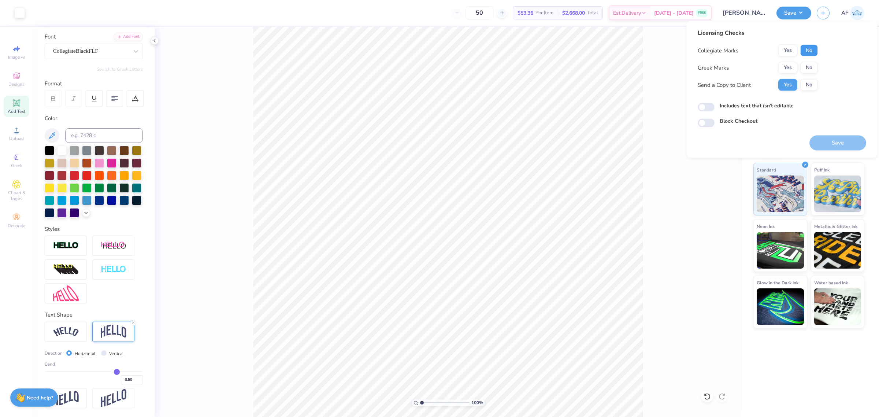
click at [805, 52] on button "No" at bounding box center [810, 51] width 18 height 12
click at [806, 71] on button "No" at bounding box center [810, 68] width 18 height 12
click at [562, 175] on body "Art colors 50 $53.36 Per Item $2,668.00 Total Est. Delivery Sep 15 - 18 FREE De…" at bounding box center [439, 208] width 879 height 417
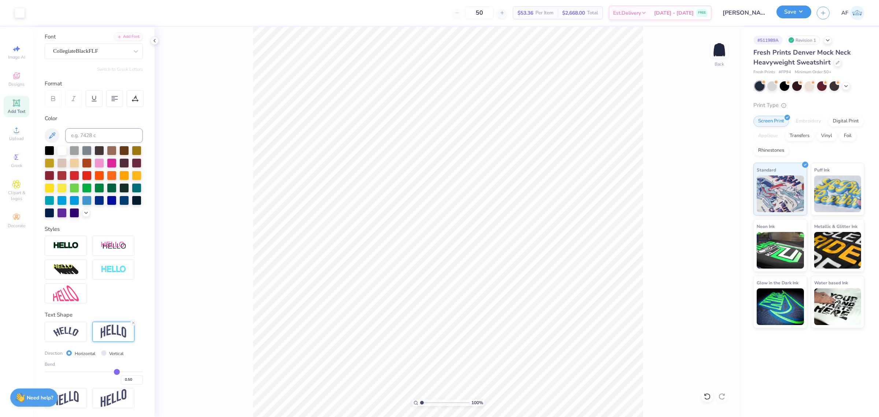
click at [807, 14] on button "Save" at bounding box center [794, 11] width 35 height 13
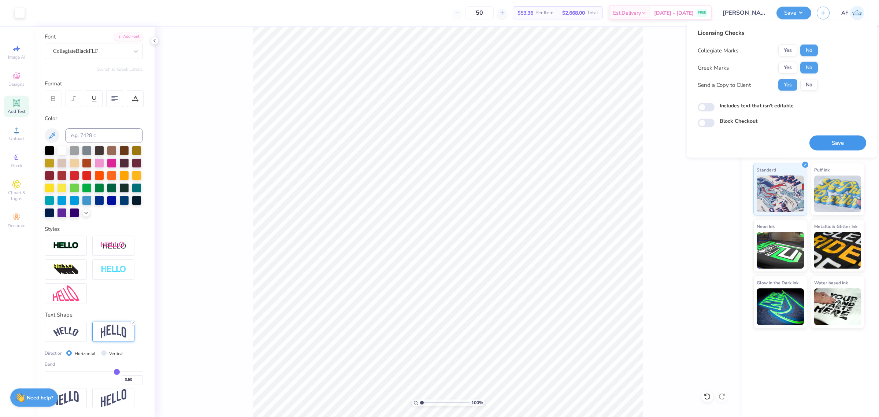
click at [829, 143] on button "Save" at bounding box center [838, 143] width 57 height 15
